Goal: Information Seeking & Learning: Understand process/instructions

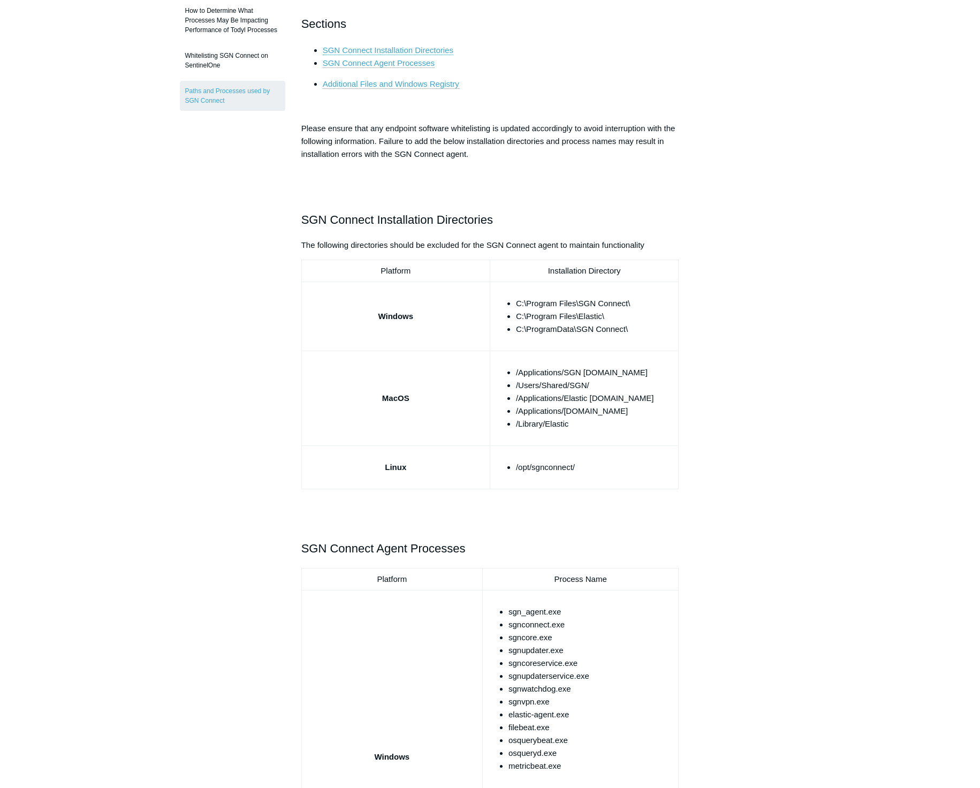
scroll to position [198, 0]
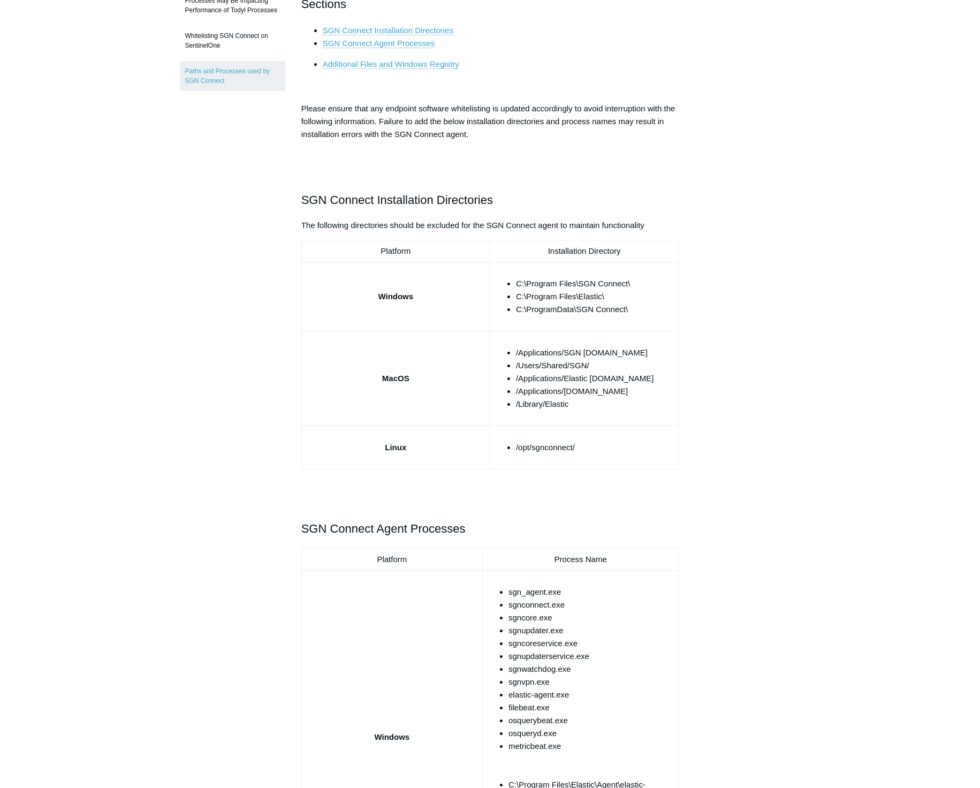
click at [755, 310] on div "Articles in this section Threatlocker Allow List Allow Listing Todyl with Threa…" at bounding box center [490, 777] width 621 height 1757
drag, startPoint x: 941, startPoint y: 27, endPoint x: 974, endPoint y: 40, distance: 35.9
click at [941, 27] on main "Todyl Support Center Third Party & Compatibility Third Party Exclusions Article…" at bounding box center [490, 748] width 980 height 1816
click at [533, 282] on li "C:\Program Files\SGN Connect\" at bounding box center [595, 283] width 158 height 13
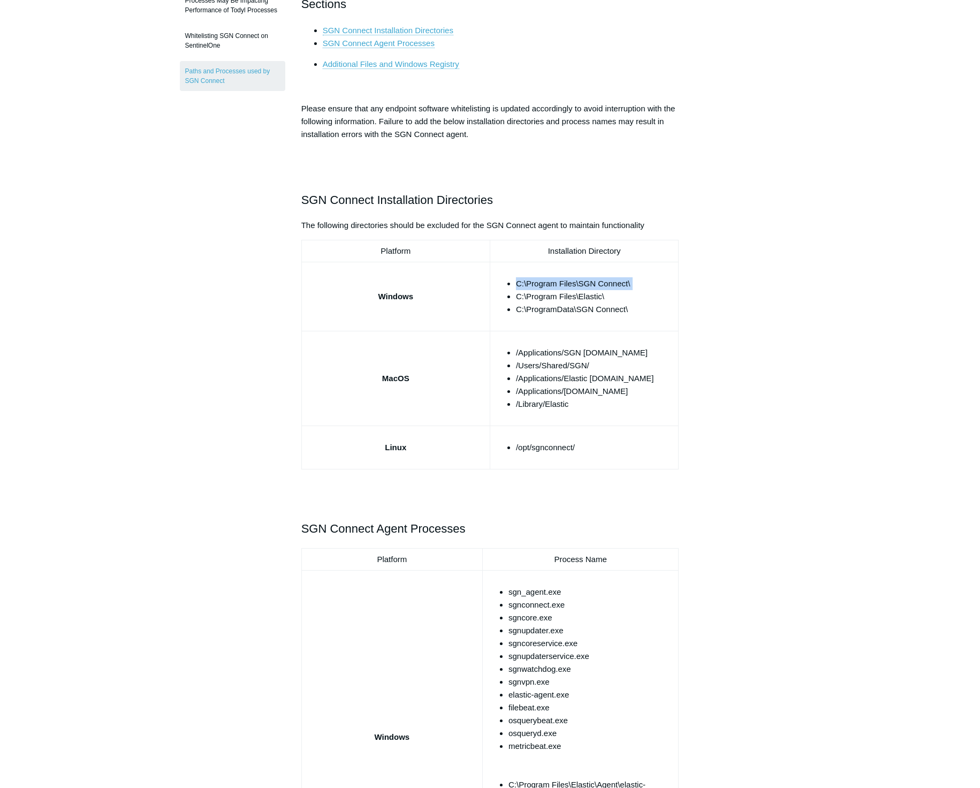
click at [533, 282] on li "C:\Program Files\SGN Connect\" at bounding box center [595, 283] width 158 height 13
copy ul "C:\Program Files\SGN Connect\"
click at [575, 299] on li "C:\Program Files\Elastic\" at bounding box center [595, 296] width 158 height 13
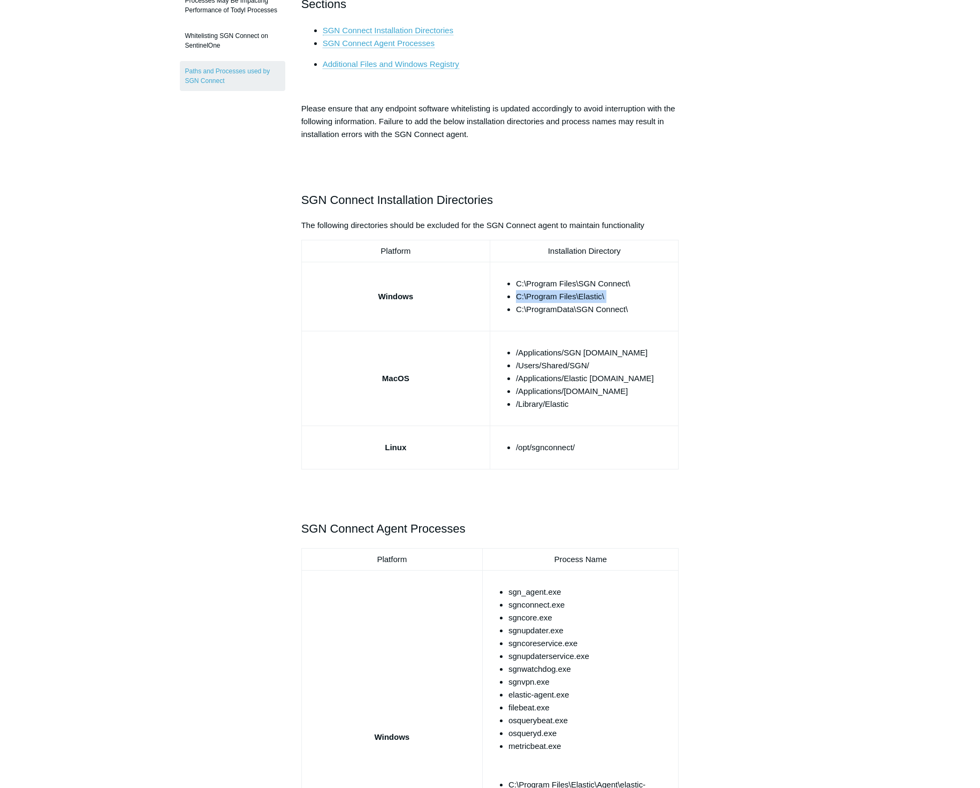
copy ul "C:\Program Files\Elastic\"
click at [589, 309] on li "C:\ProgramData\SGN Connect\" at bounding box center [595, 309] width 158 height 13
copy tbody "C:\ProgramData\SGN Connect\"
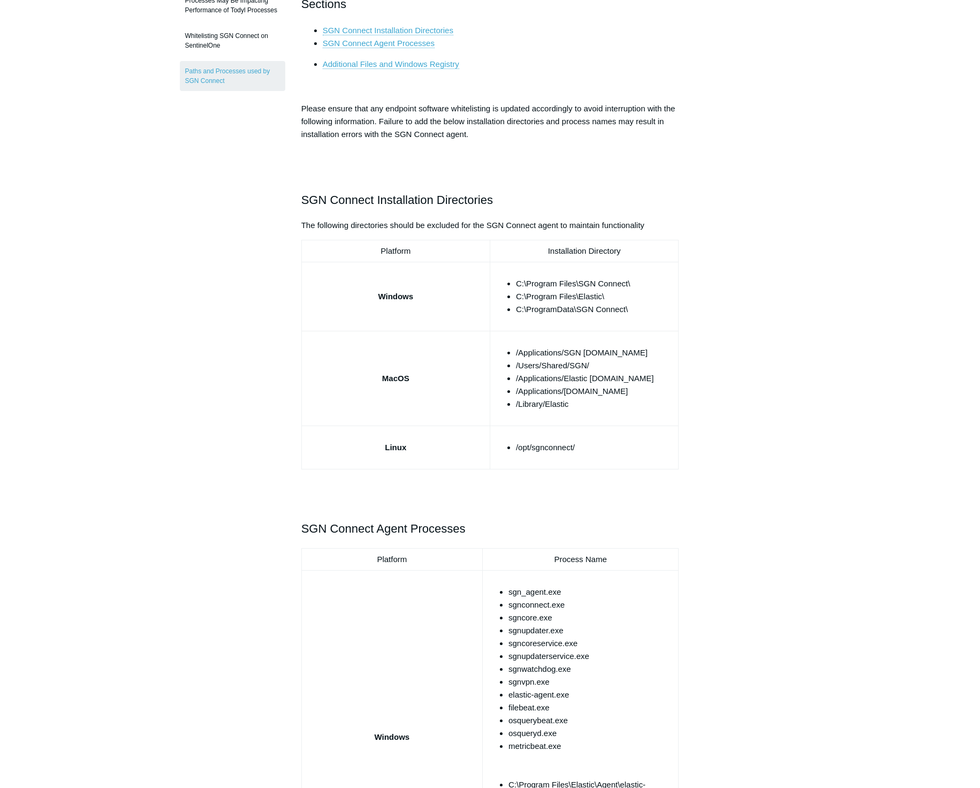
click at [595, 351] on li "/Applications/SGN Connect.app" at bounding box center [595, 352] width 158 height 13
copy ul "/Applications/SGN Connect.app"
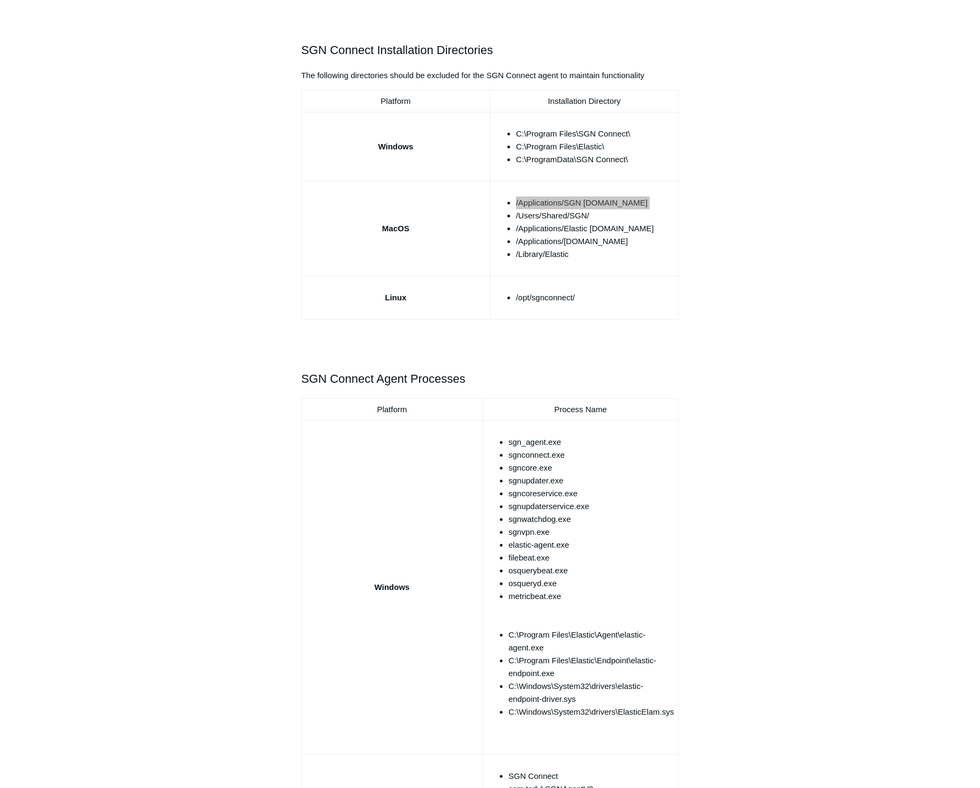
scroll to position [397, 0]
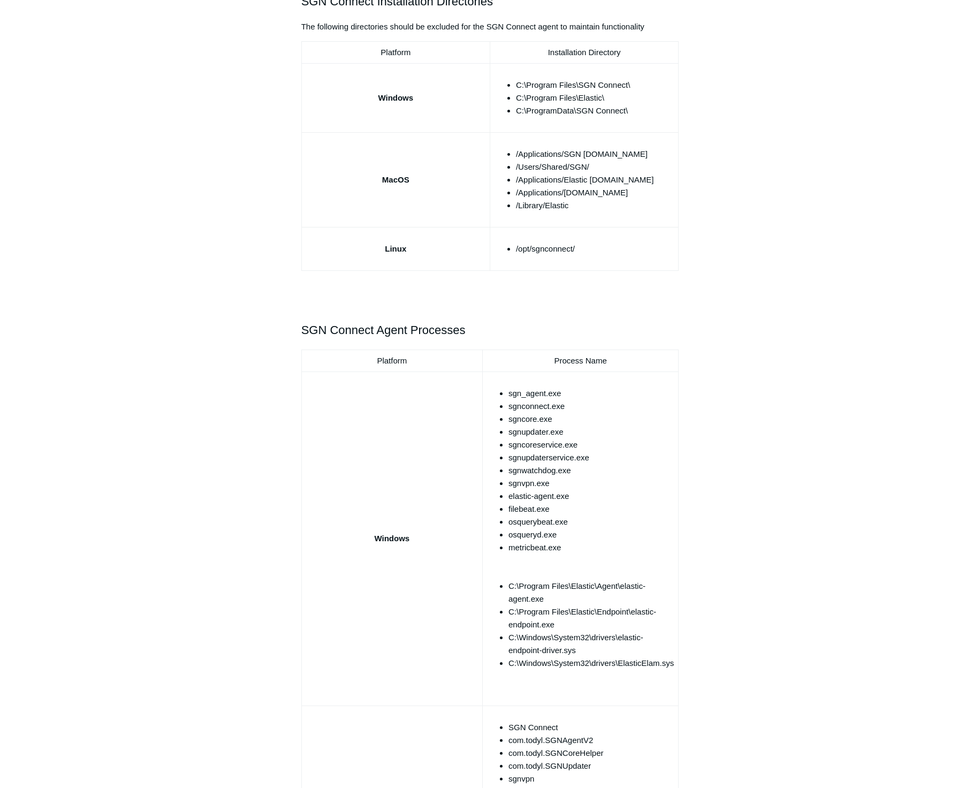
click at [570, 167] on li "/Users/Shared/SGN/" at bounding box center [595, 167] width 158 height 13
click at [570, 166] on li "/Users/Shared/SGN/" at bounding box center [595, 167] width 158 height 13
click at [570, 165] on li "/Users/Shared/SGN/" at bounding box center [595, 167] width 158 height 13
click at [534, 167] on li "/Users/Shared/SGN/" at bounding box center [595, 167] width 158 height 13
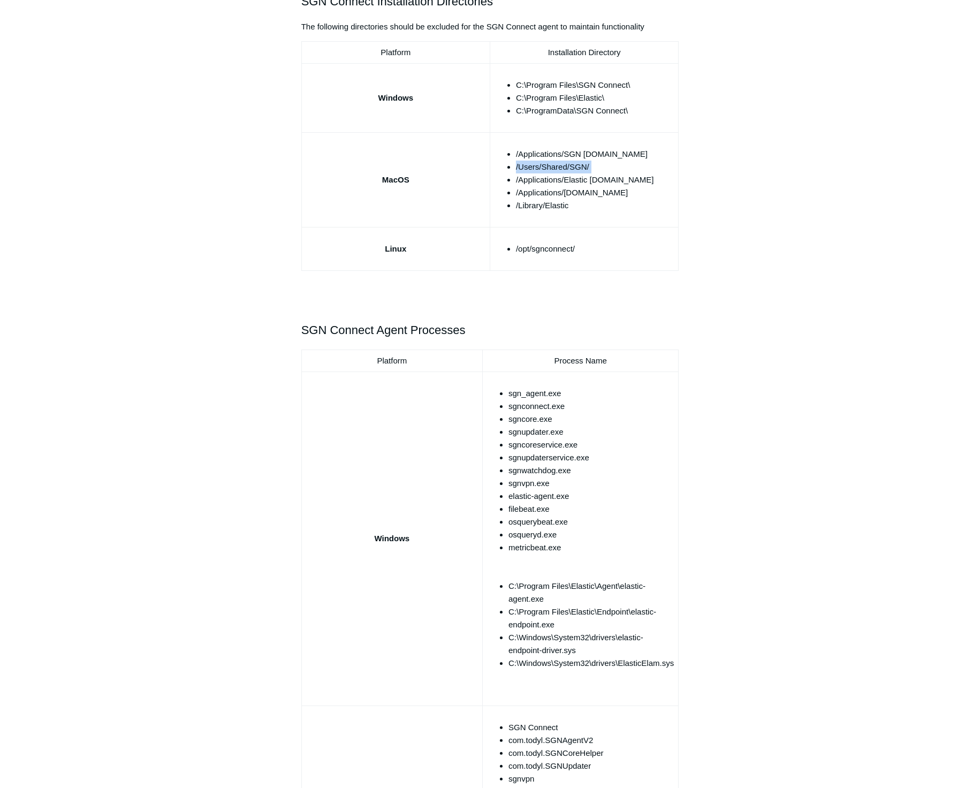
click at [534, 167] on li "/Users/Shared/SGN/" at bounding box center [595, 167] width 158 height 13
copy ul "/Users/Shared/SGN/"
click at [592, 181] on li "/Applications/Elastic Security.app" at bounding box center [595, 179] width 158 height 13
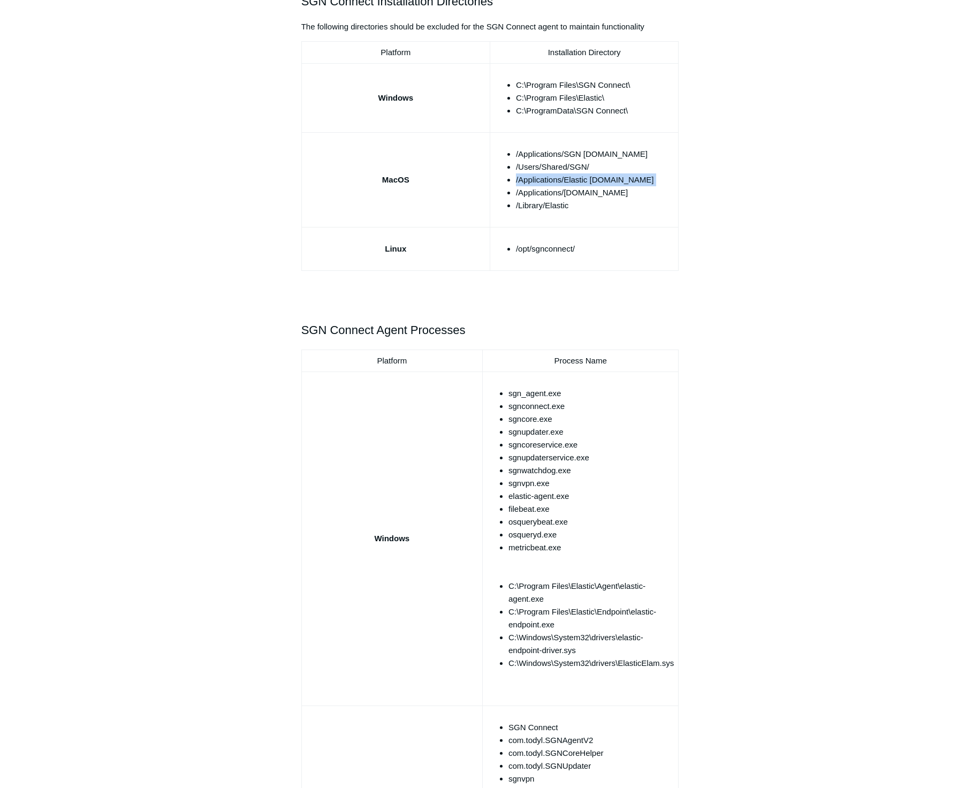
copy ul "/Applications/Elastic Security.app"
click at [597, 191] on li "/Applications/ElasticEndpoint.app" at bounding box center [595, 192] width 158 height 13
copy ul "/Applications/ElasticEndpoint.app"
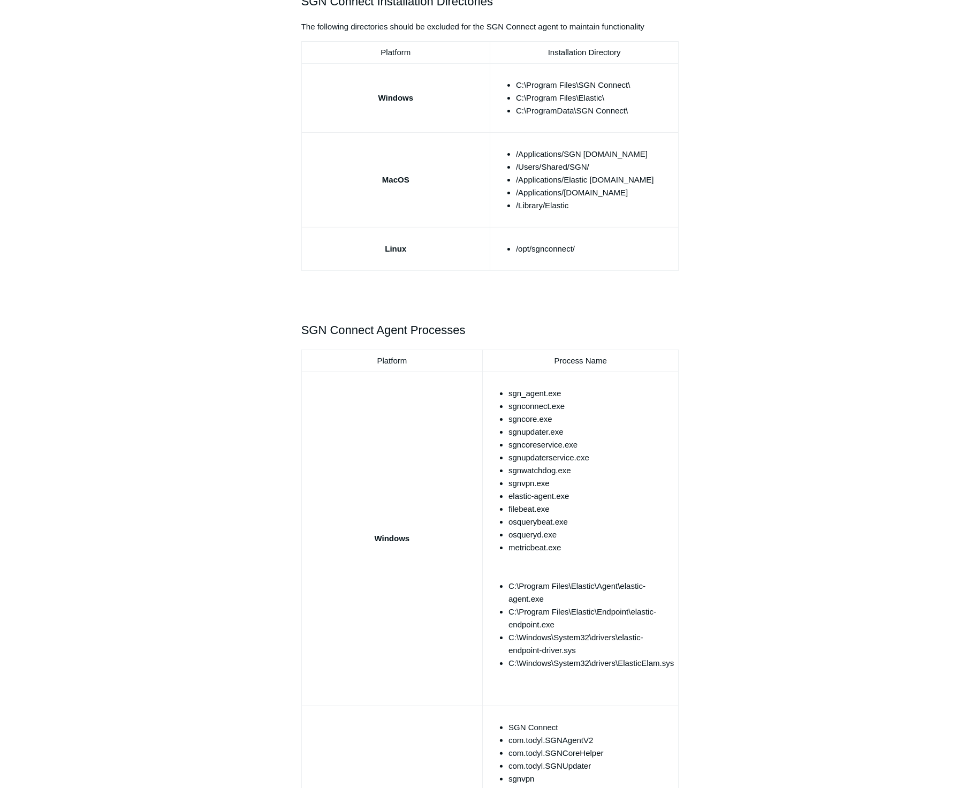
click at [541, 207] on li "/Library/Elastic" at bounding box center [595, 205] width 158 height 13
copy tbody "/Library/Elastic"
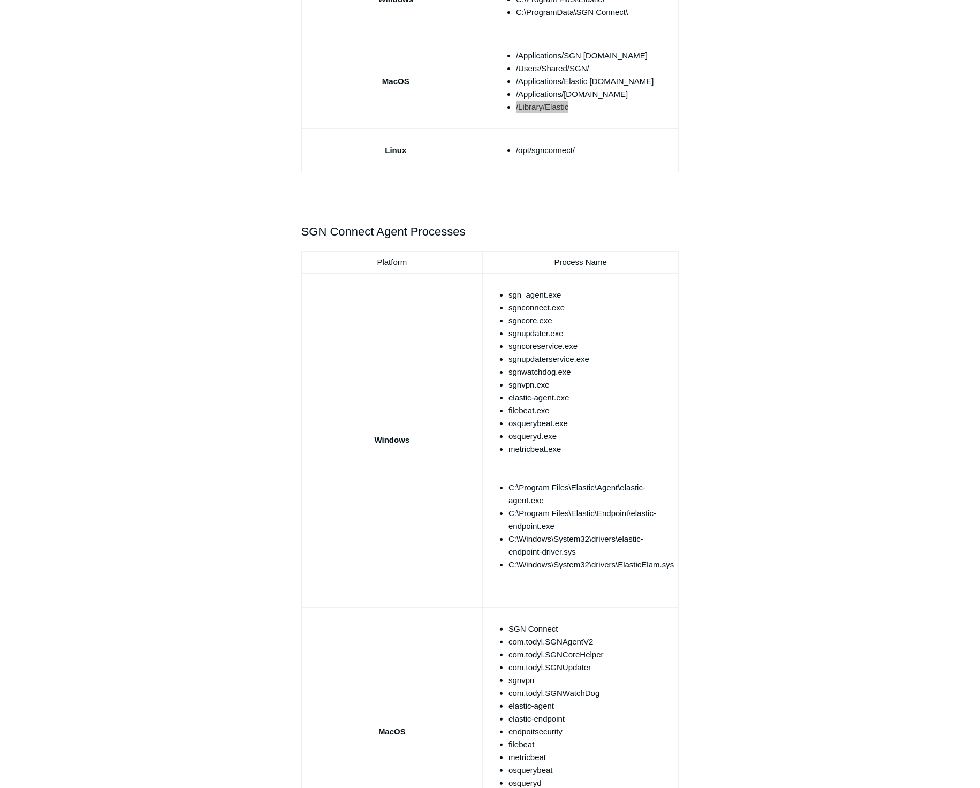
scroll to position [595, 0]
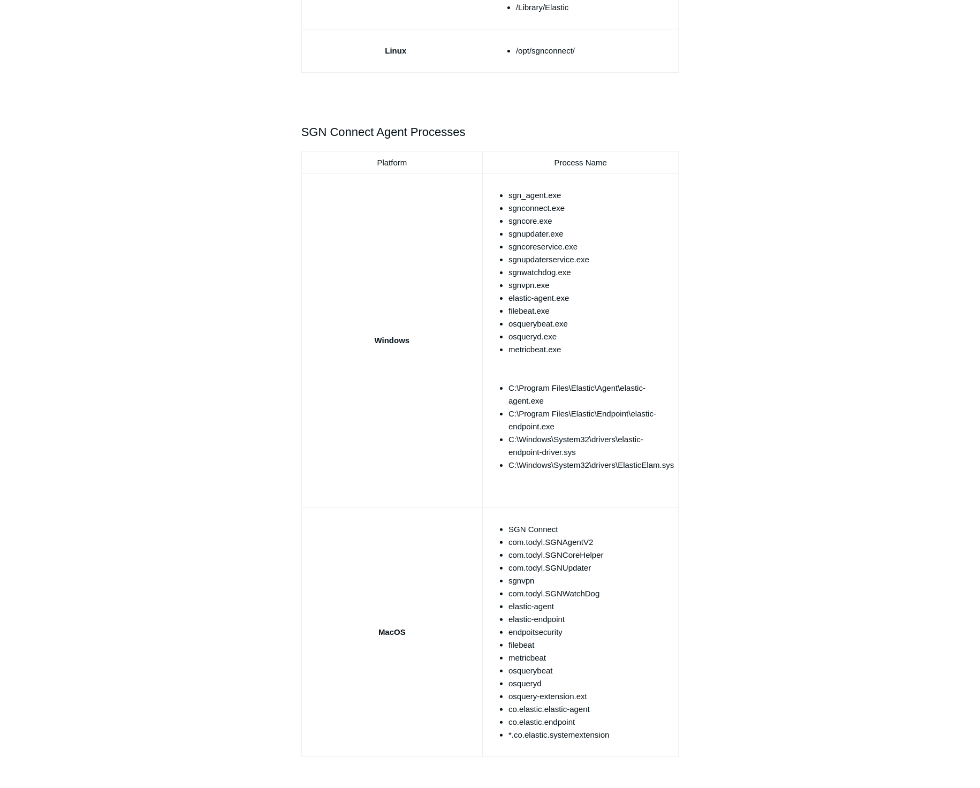
click at [526, 196] on li "sgn_agent.exe" at bounding box center [591, 195] width 165 height 13
copy ul "sgn_agent.exe"
click at [537, 195] on li "sgn_agent.exe" at bounding box center [591, 195] width 165 height 13
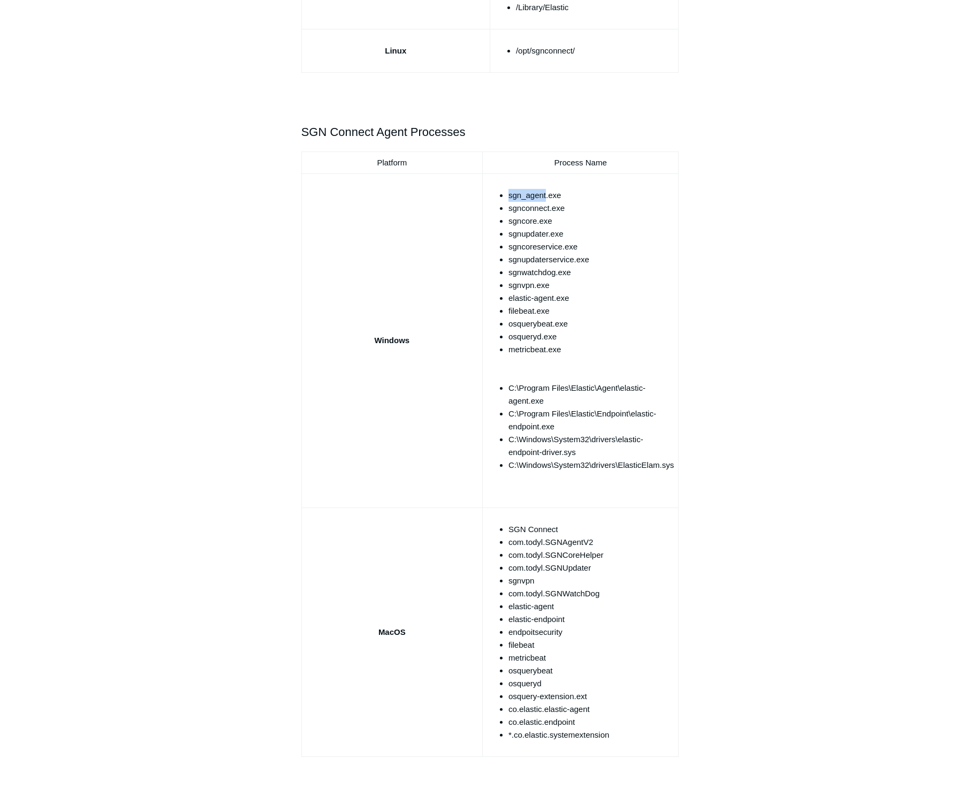
click at [537, 195] on li "sgn_agent.exe" at bounding box center [591, 195] width 165 height 13
click at [786, 383] on div "Articles in this section Threatlocker Allow List Allow Listing Todyl with Threa…" at bounding box center [490, 380] width 621 height 1757
click at [630, 392] on li "C:\Program Files\Elastic\Agent\elastic-agent.exe" at bounding box center [591, 395] width 165 height 26
click at [629, 383] on li "C:\Program Files\Elastic\Agent\elastic-agent.exe" at bounding box center [591, 395] width 165 height 26
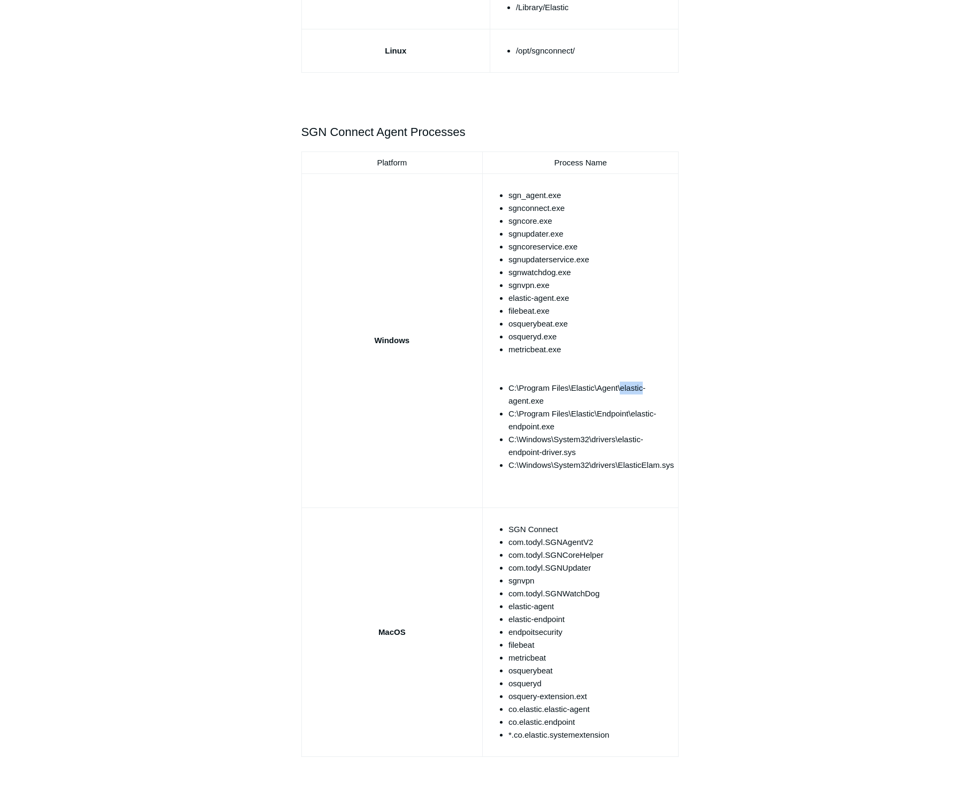
click at [629, 383] on li "C:\Program Files\Elastic\Agent\elastic-agent.exe" at bounding box center [591, 395] width 165 height 26
copy ul "C:\Program Files\Elastic\Agent\elastic-agent.exe"
click at [639, 408] on li "C:\Program Files\Elastic\Endpoint\elastic-endpoint.exe" at bounding box center [591, 420] width 165 height 26
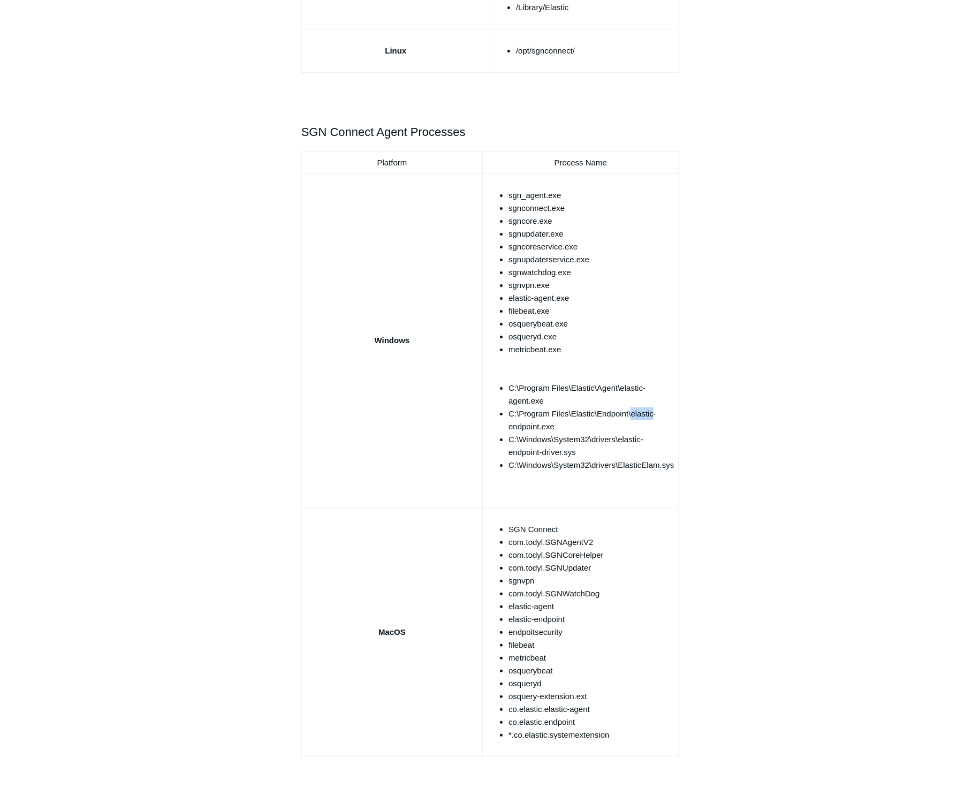
click at [637, 411] on li "C:\Program Files\Elastic\Endpoint\elastic-endpoint.exe" at bounding box center [591, 420] width 165 height 26
click at [566, 441] on li "C:\Windows\System32\drivers\elastic-endpoint-driver.sys" at bounding box center [591, 446] width 165 height 26
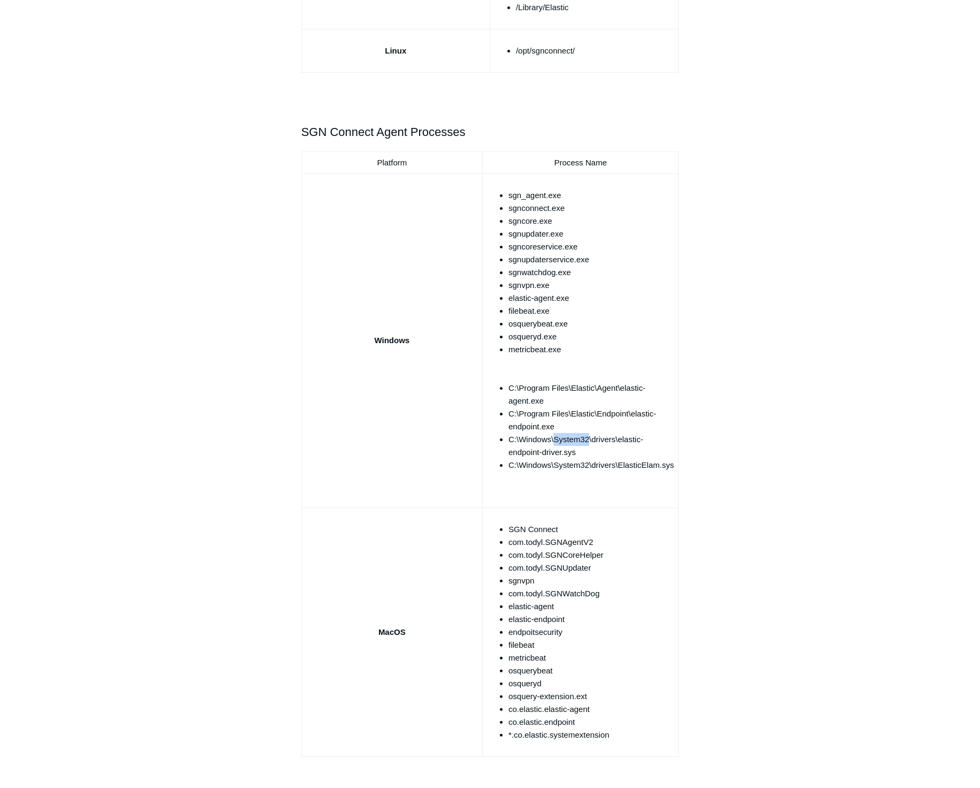
click at [566, 441] on li "C:\Windows\System32\drivers\elastic-endpoint-driver.sys" at bounding box center [591, 446] width 165 height 26
click at [635, 464] on li "C:\Windows\System32\drivers\ElasticElam.sys" at bounding box center [591, 465] width 165 height 13
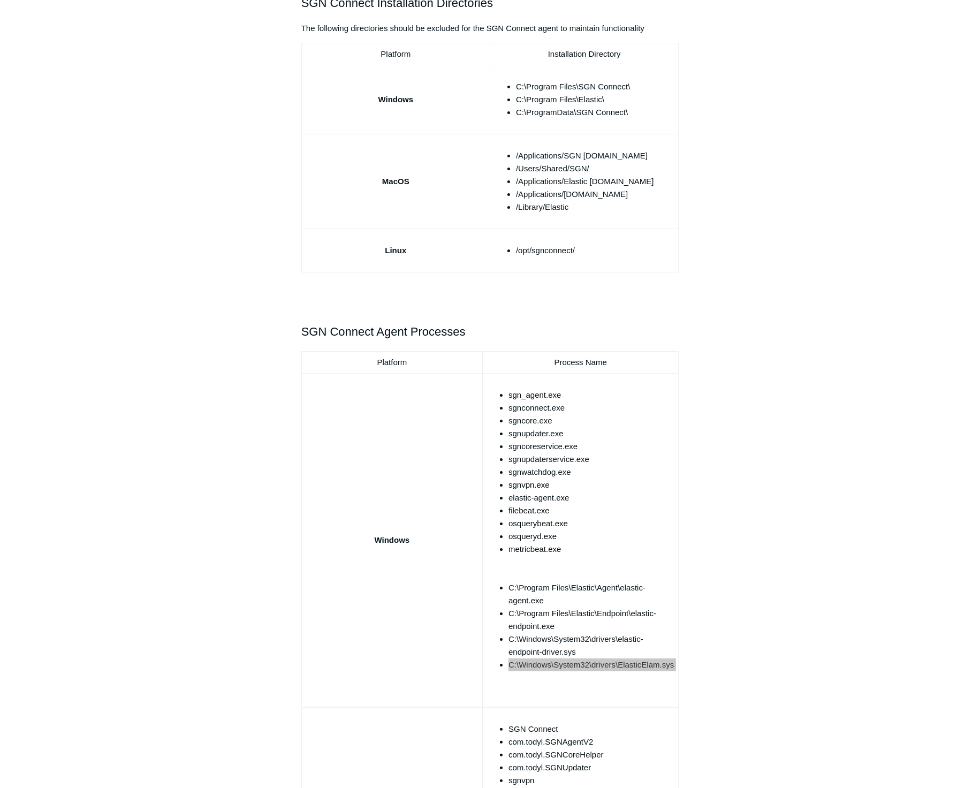
scroll to position [297, 0]
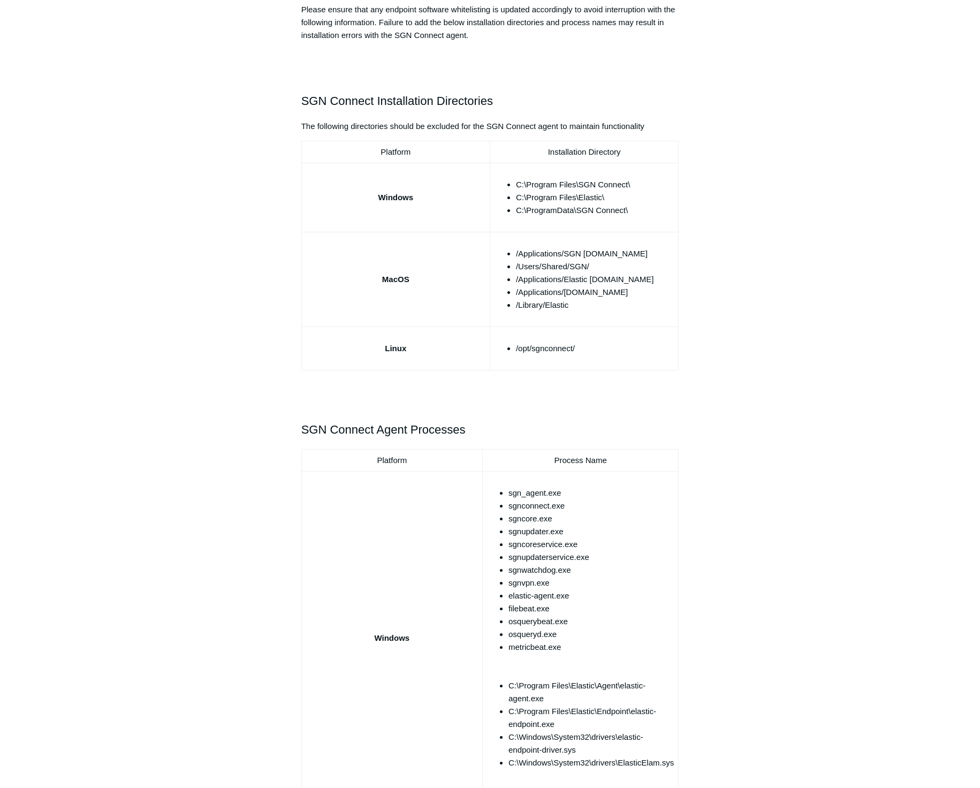
click at [733, 437] on div "Articles in this section Threatlocker Allow List Allow Listing Todyl with Threa…" at bounding box center [490, 678] width 621 height 1757
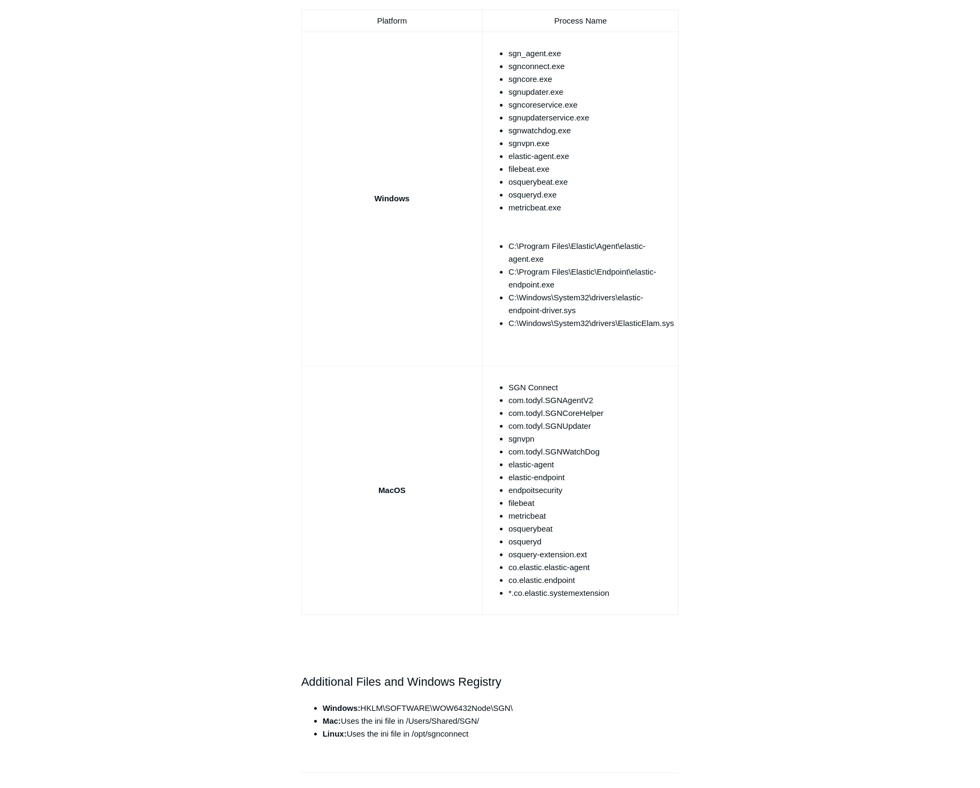
scroll to position [793, 0]
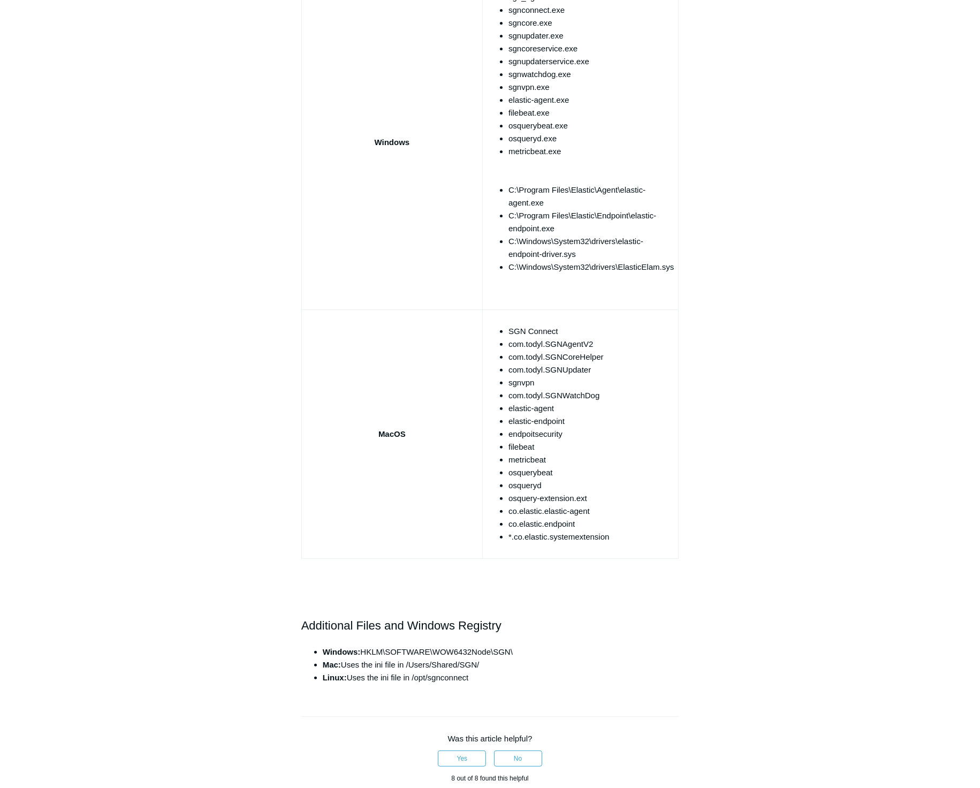
click at [632, 344] on li "com.todyl.SGNAgentV2" at bounding box center [591, 344] width 165 height 13
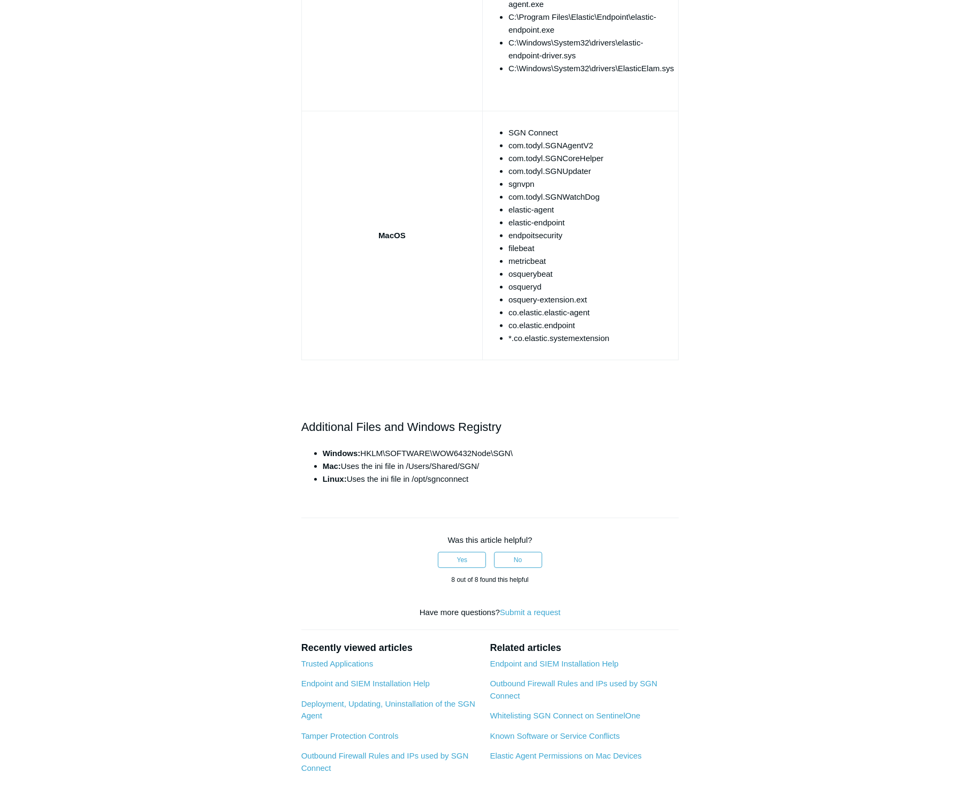
scroll to position [892, 0]
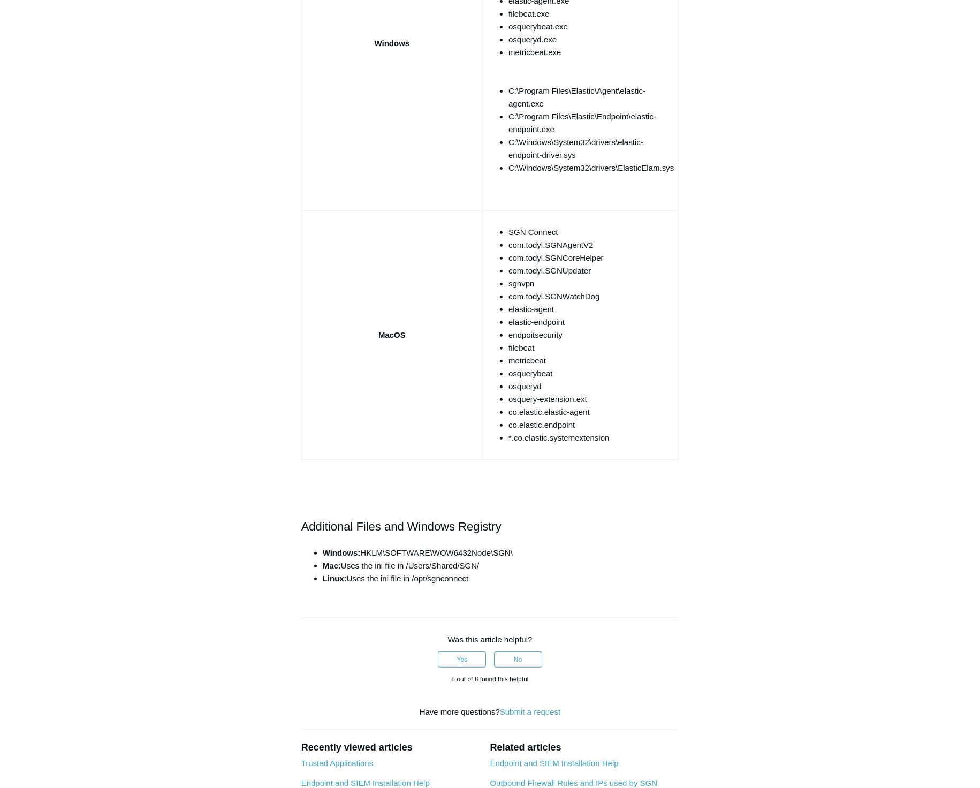
click at [593, 330] on li "endpoitsecurity" at bounding box center [591, 335] width 165 height 13
click at [622, 237] on li "SGN Connect" at bounding box center [591, 232] width 165 height 13
click at [716, 385] on div "Articles in this section Threatlocker Allow List Allow Listing Todyl with Threa…" at bounding box center [490, 83] width 621 height 1757
click at [529, 336] on li "endpoitsecurity" at bounding box center [591, 335] width 165 height 13
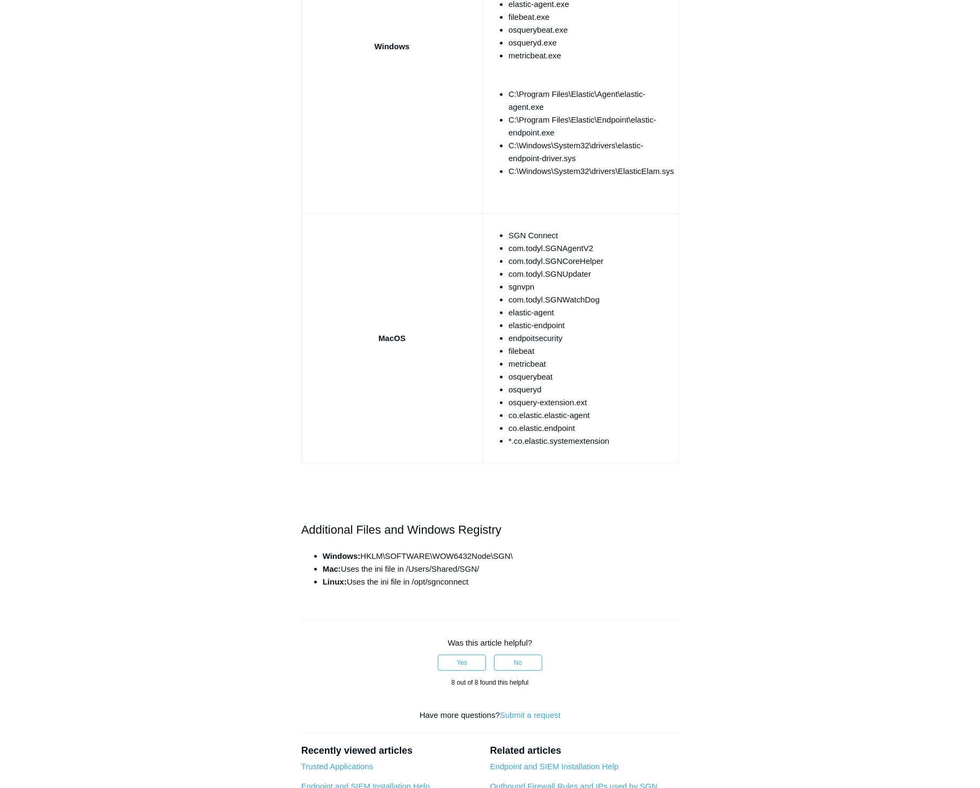
scroll to position [793, 0]
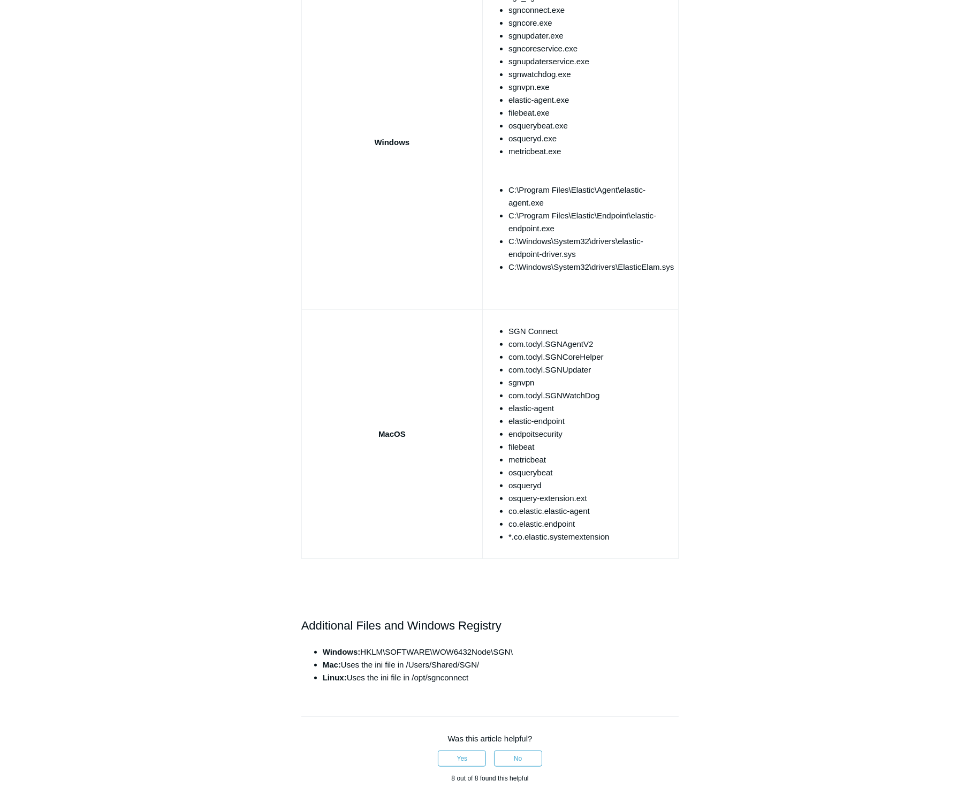
click at [593, 539] on li "*.co.elastic.systemextension" at bounding box center [591, 536] width 165 height 13
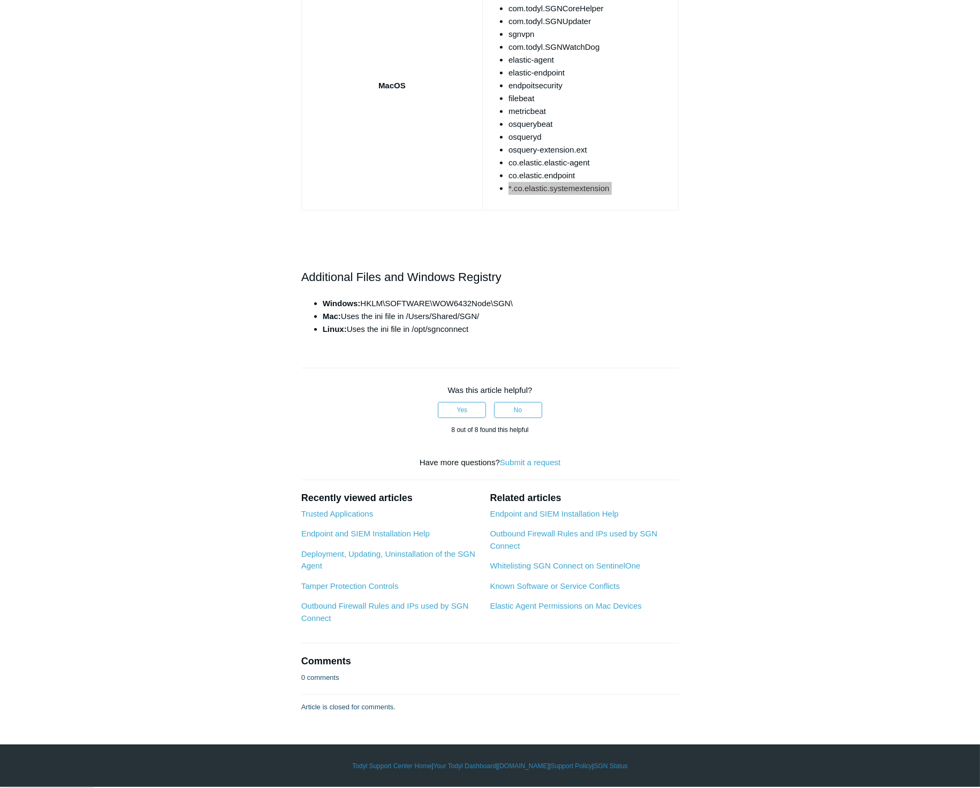
scroll to position [1042, 0]
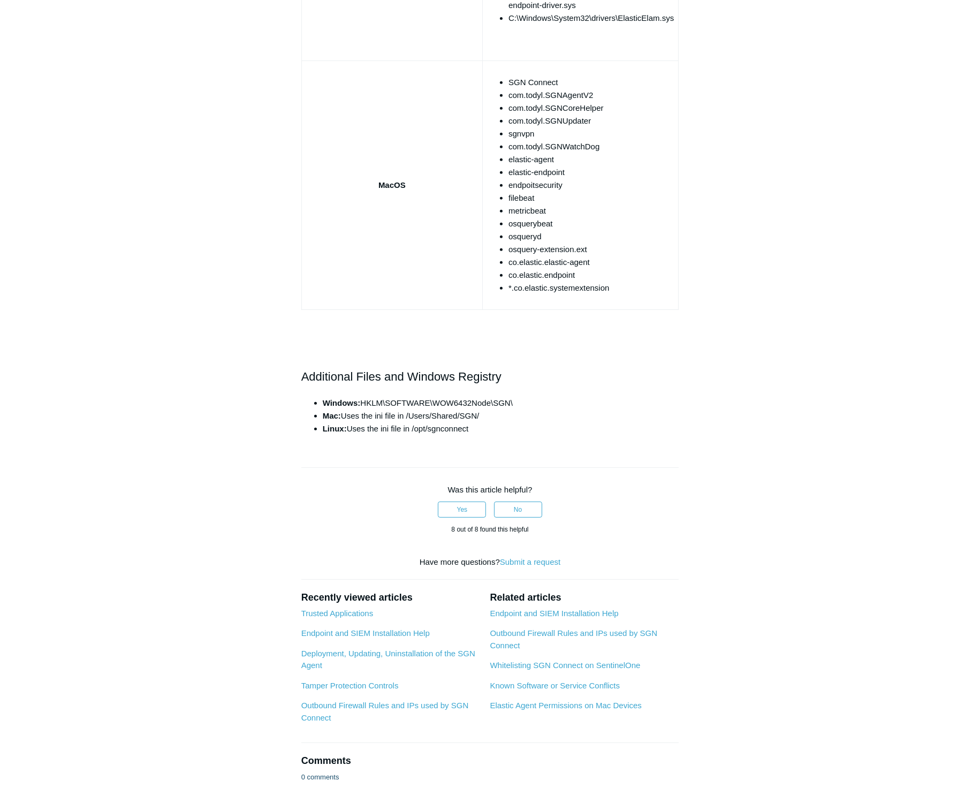
click at [376, 402] on span "Windows: HKLM\SOFTWARE\WOW6432Node\SGN\" at bounding box center [418, 402] width 190 height 9
click at [376, 400] on span "Windows: HKLM\SOFTWARE\WOW6432Node\SGN\" at bounding box center [418, 402] width 190 height 9
drag, startPoint x: 376, startPoint y: 400, endPoint x: 515, endPoint y: 404, distance: 138.7
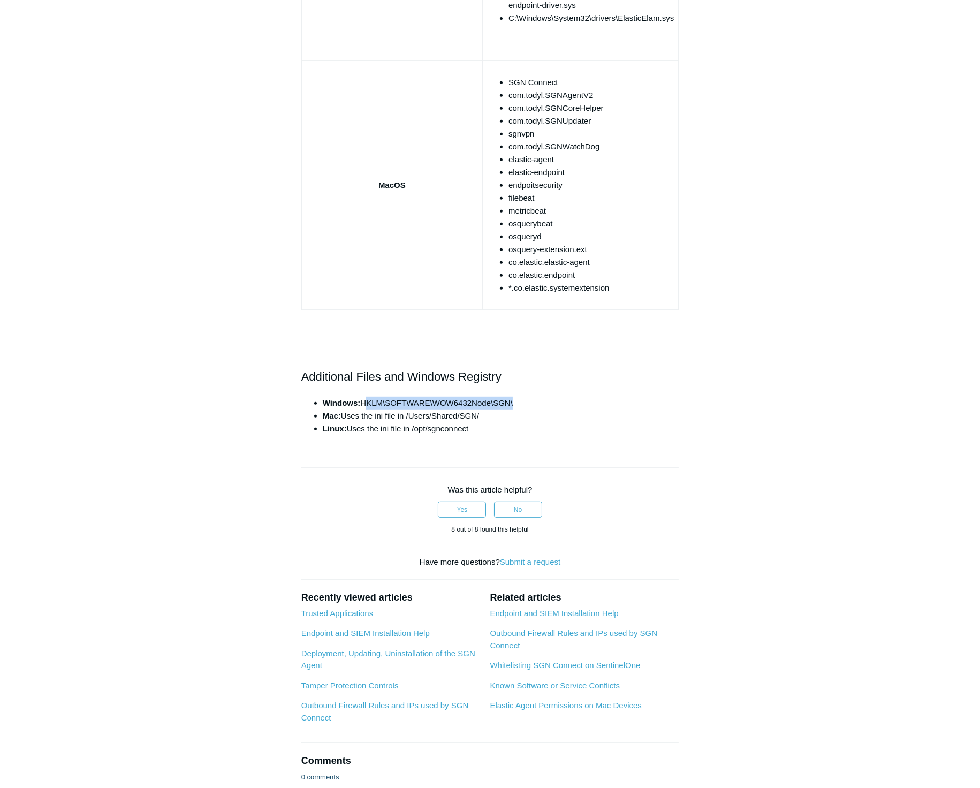
click at [515, 404] on li "Windows: HKLM\SOFTWARE\WOW6432Node\SGN\" at bounding box center [501, 403] width 357 height 13
click at [407, 420] on li "Mac: Uses the ini file in /Users/Shared/SGN/" at bounding box center [501, 416] width 357 height 13
click at [410, 416] on li "Mac: Uses the ini file in /Users/Shared/SGN/" at bounding box center [501, 416] width 357 height 13
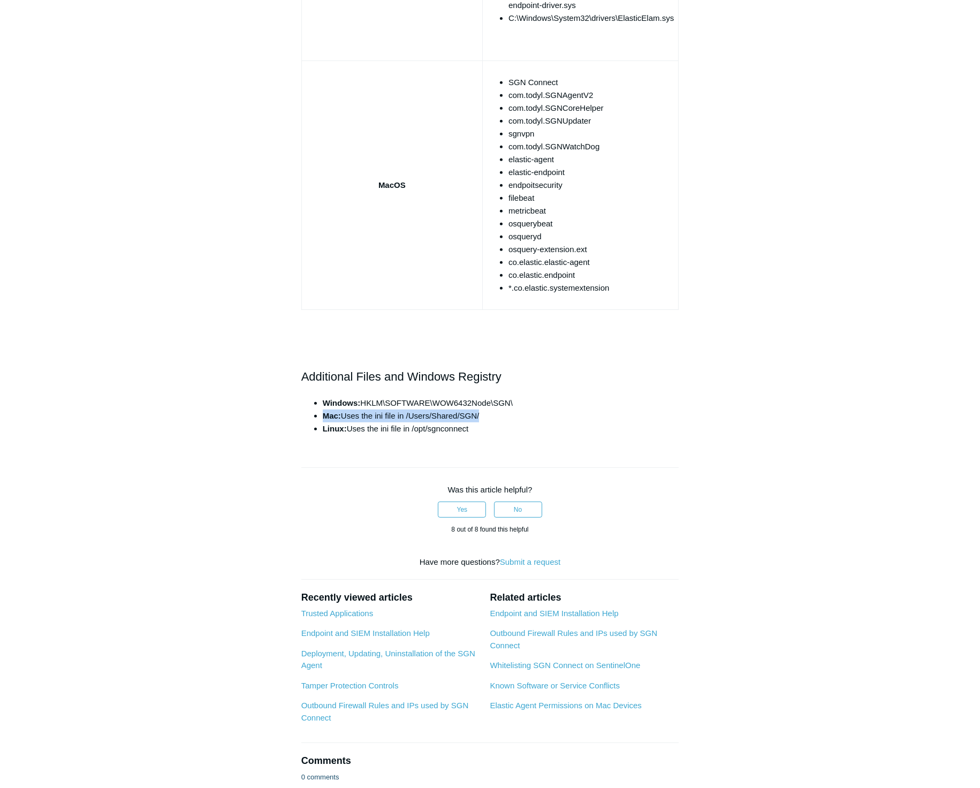
click at [410, 416] on li "Mac: Uses the ini file in /Users/Shared/SGN/" at bounding box center [501, 416] width 357 height 13
drag, startPoint x: 410, startPoint y: 416, endPoint x: 345, endPoint y: 411, distance: 64.5
click at [345, 411] on li "Mac: Uses the ini file in /Users/Shared/SGN/" at bounding box center [501, 416] width 357 height 13
click at [346, 411] on li "Mac: Uses the ini file in /Users/Shared/SGN/" at bounding box center [501, 416] width 357 height 13
drag, startPoint x: 346, startPoint y: 411, endPoint x: 351, endPoint y: 414, distance: 5.8
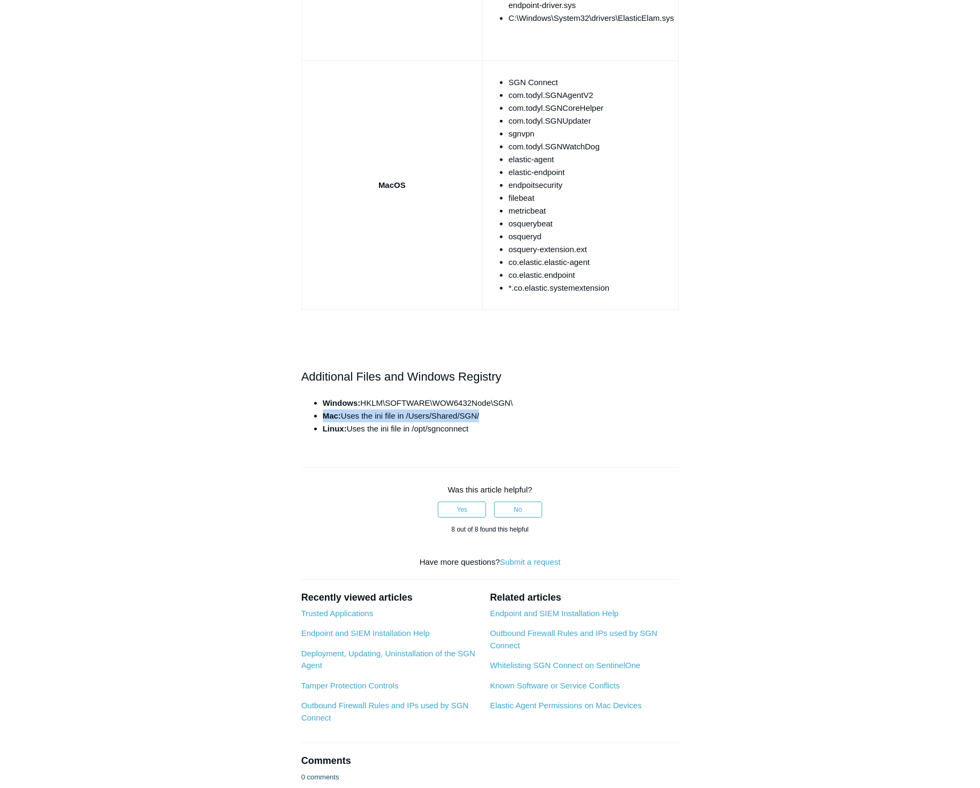
click at [351, 414] on li "Mac: Uses the ini file in /Users/Shared/SGN/" at bounding box center [501, 416] width 357 height 13
drag, startPoint x: 351, startPoint y: 414, endPoint x: 478, endPoint y: 420, distance: 127.5
click at [478, 420] on li "Mac: Uses the ini file in /Users/Shared/SGN/" at bounding box center [501, 416] width 357 height 13
click at [520, 509] on button "No" at bounding box center [518, 510] width 48 height 16
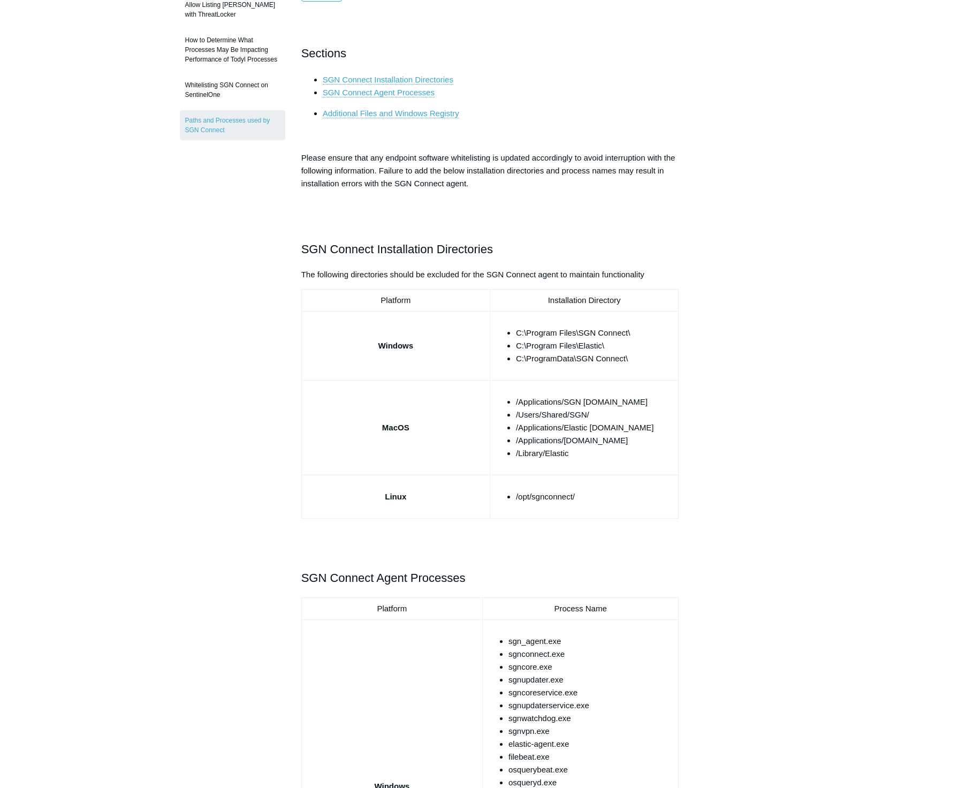
scroll to position [0, 0]
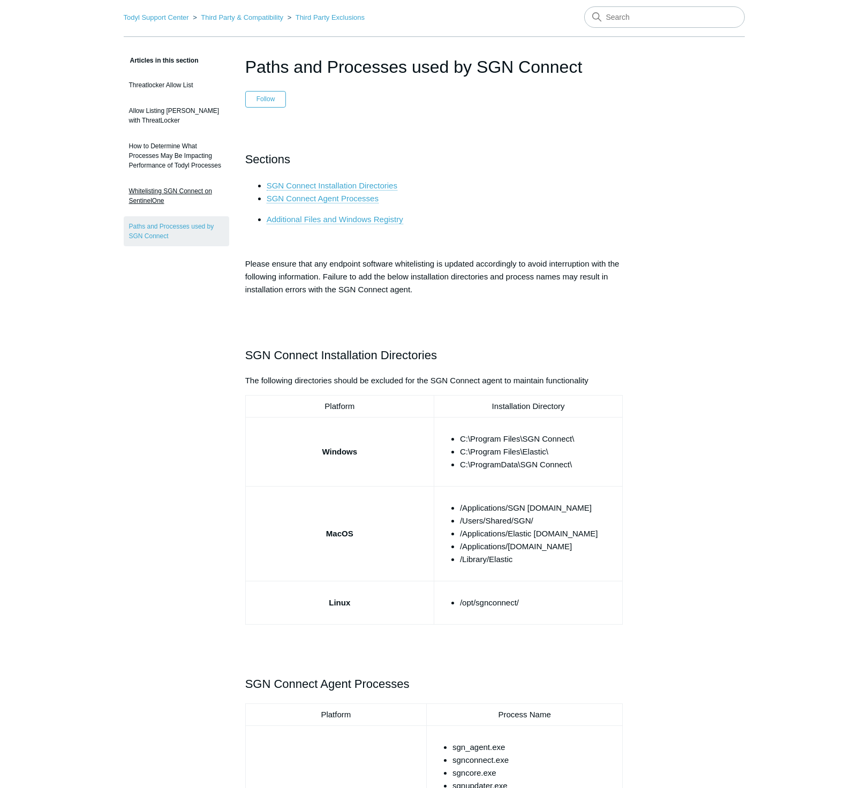
scroll to position [99, 0]
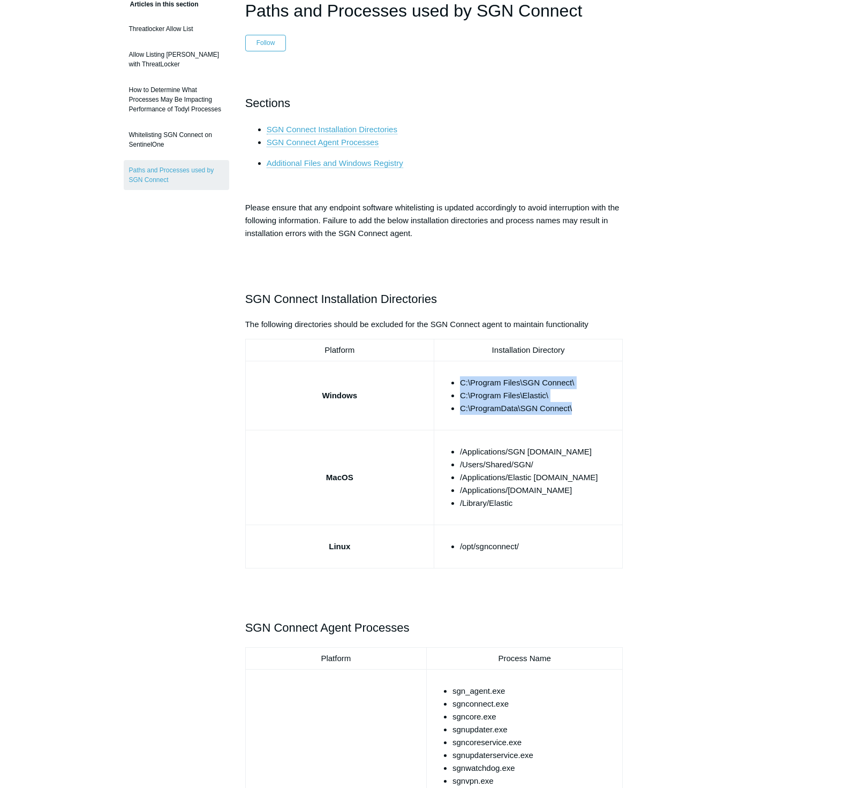
drag, startPoint x: 450, startPoint y: 380, endPoint x: 579, endPoint y: 410, distance: 132.4
click at [579, 410] on ul "C:\Program Files\SGN Connect\ C:\Program Files\Elastic\ C:\ProgramData\SGN Conn…" at bounding box center [533, 395] width 169 height 39
click at [537, 469] on li "/Users/Shared/SGN/" at bounding box center [539, 464] width 158 height 13
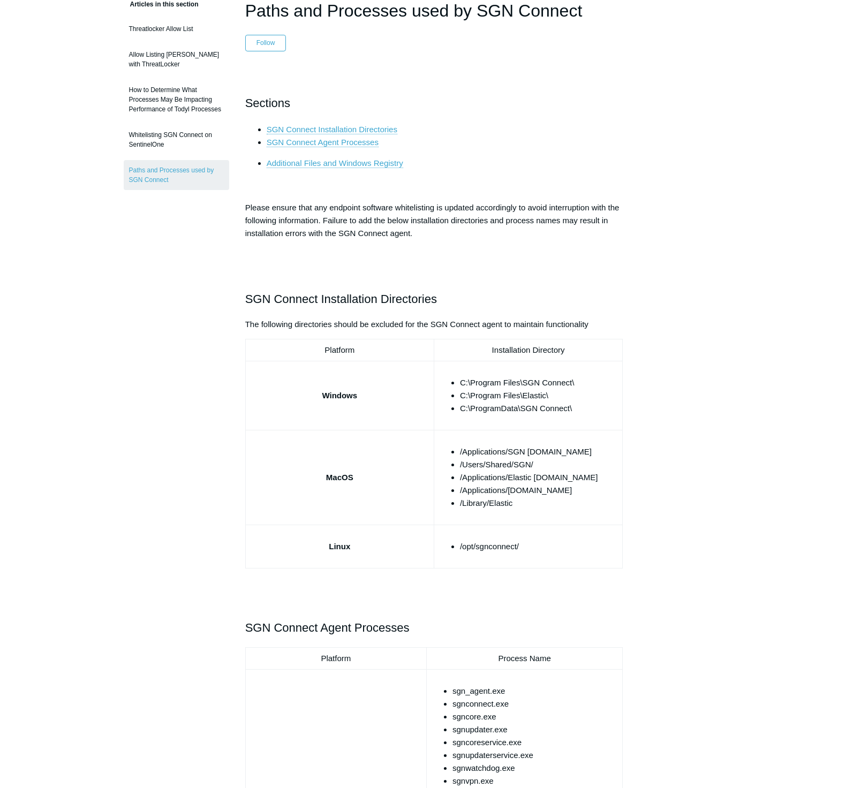
drag, startPoint x: 537, startPoint y: 469, endPoint x: 530, endPoint y: 482, distance: 14.4
click at [530, 482] on li "/Applications/Elastic Security.app" at bounding box center [539, 477] width 158 height 13
drag, startPoint x: 530, startPoint y: 482, endPoint x: 526, endPoint y: 504, distance: 22.4
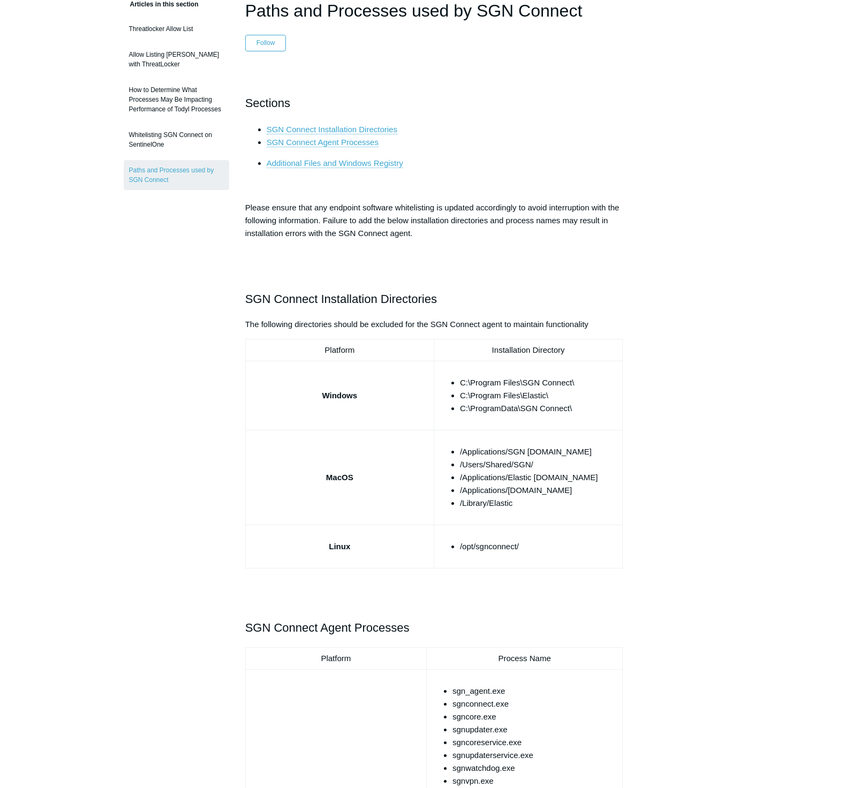
click at [526, 504] on li "/Library/Elastic" at bounding box center [539, 503] width 158 height 13
drag, startPoint x: 526, startPoint y: 504, endPoint x: 458, endPoint y: 452, distance: 86.3
click at [458, 452] on ul "/Applications/SGN Connect.app /Users/Shared/SGN/ /Applications/Elastic Security…" at bounding box center [533, 477] width 169 height 64
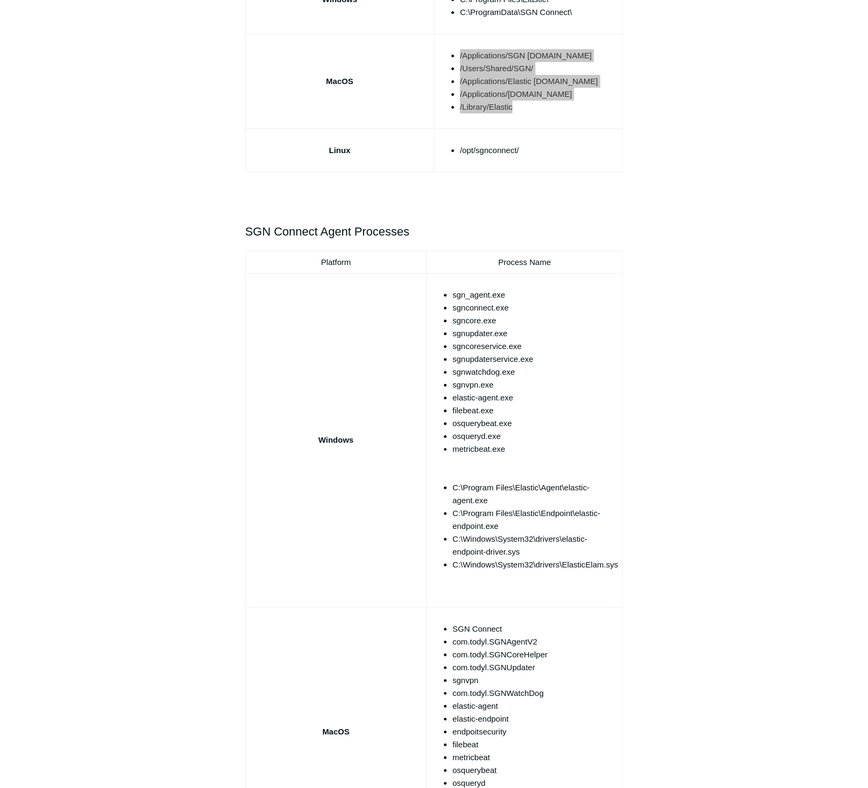
scroll to position [595, 0]
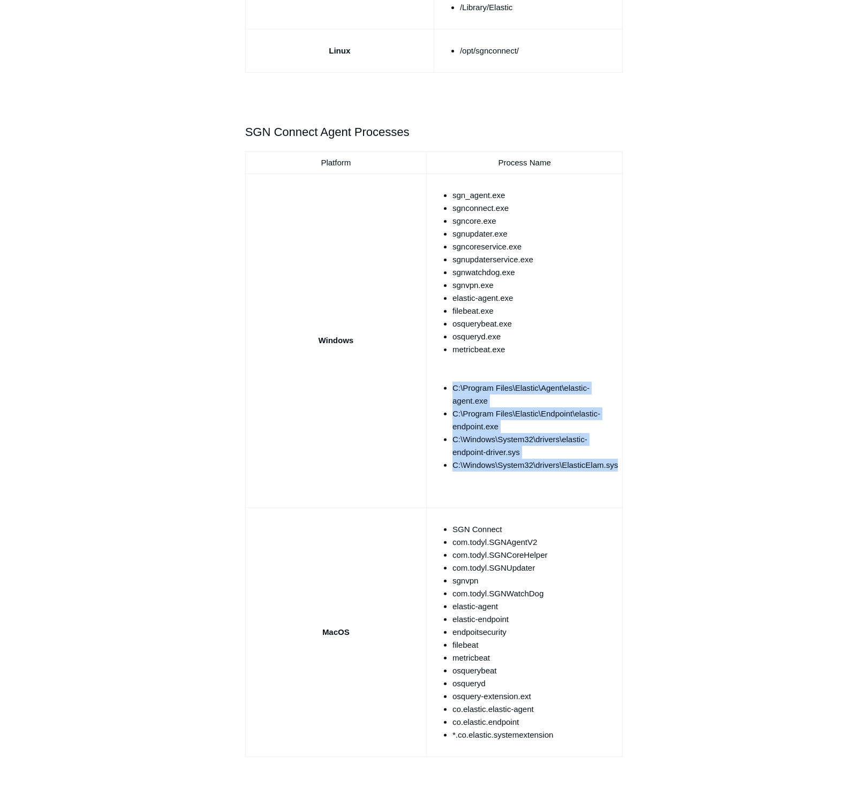
drag, startPoint x: 619, startPoint y: 466, endPoint x: 444, endPoint y: 389, distance: 191.0
click at [444, 389] on td "sgn_agent.exe sgnconnect.exe sgncore.exe sgnupdater.exe sgncoreservice.exe sgnu…" at bounding box center [525, 340] width 196 height 334
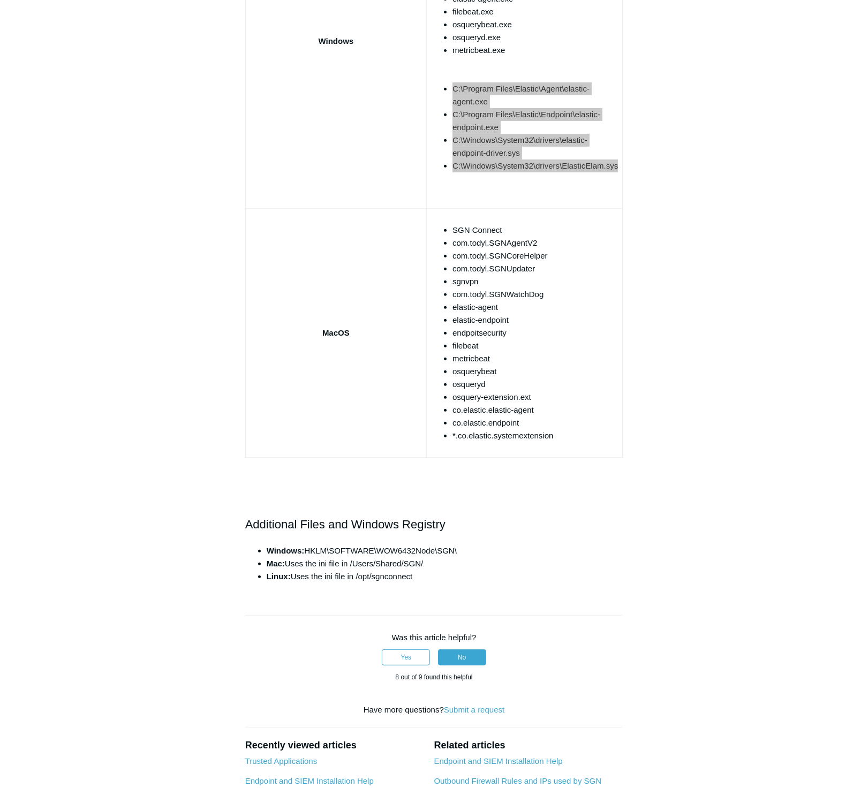
scroll to position [1090, 0]
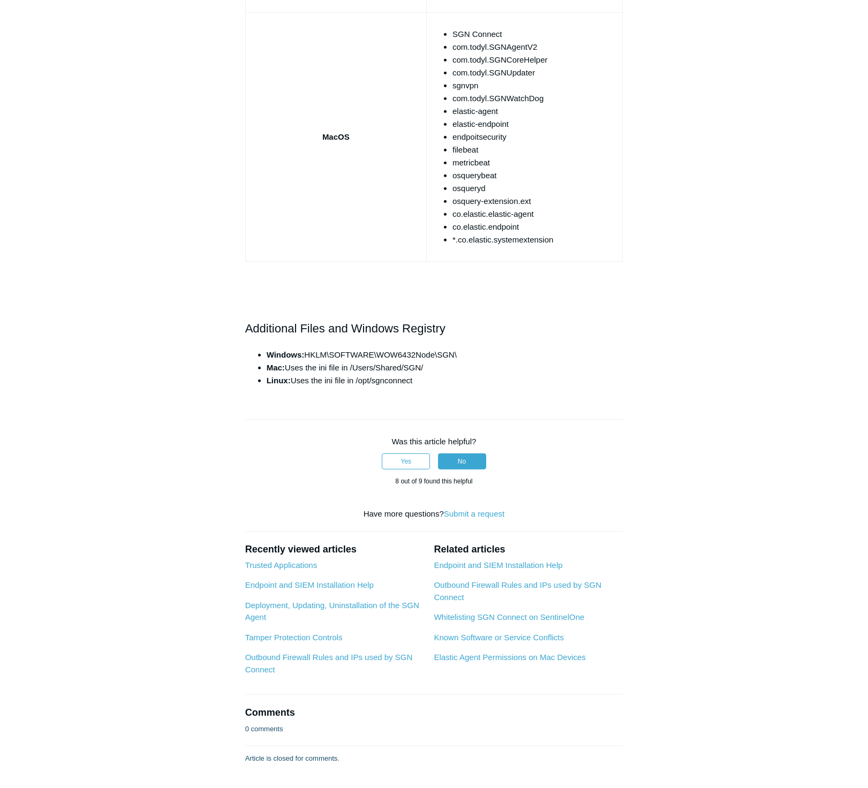
click at [310, 355] on span "Windows: HKLM\SOFTWARE\WOW6432Node\SGN\" at bounding box center [362, 354] width 190 height 9
drag, startPoint x: 310, startPoint y: 355, endPoint x: 456, endPoint y: 355, distance: 145.1
click at [456, 355] on span "Windows: HKLM\SOFTWARE\WOW6432Node\SGN\" at bounding box center [362, 354] width 190 height 9
drag, startPoint x: 352, startPoint y: 368, endPoint x: 429, endPoint y: 365, distance: 77.7
click at [429, 365] on li "Mac: Uses the ini file in /Users/Shared/SGN/" at bounding box center [445, 367] width 357 height 13
